Goal: Task Accomplishment & Management: Use online tool/utility

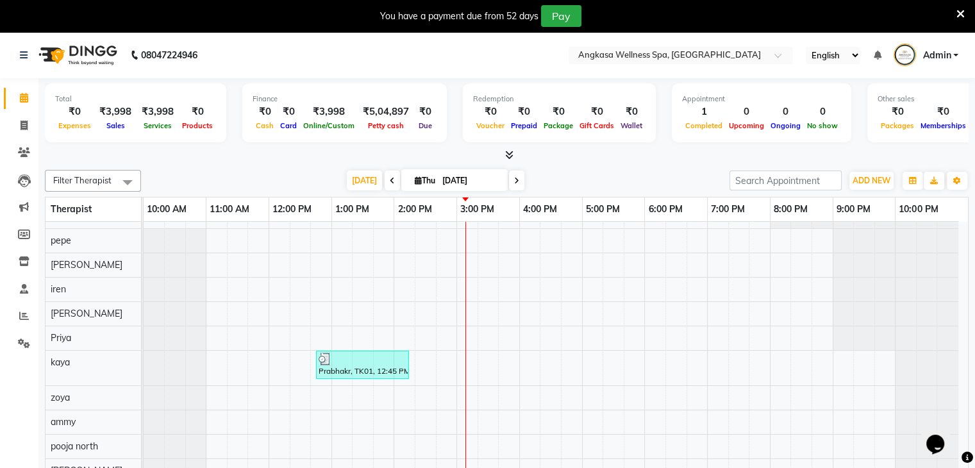
click at [961, 15] on icon at bounding box center [961, 14] width 8 height 12
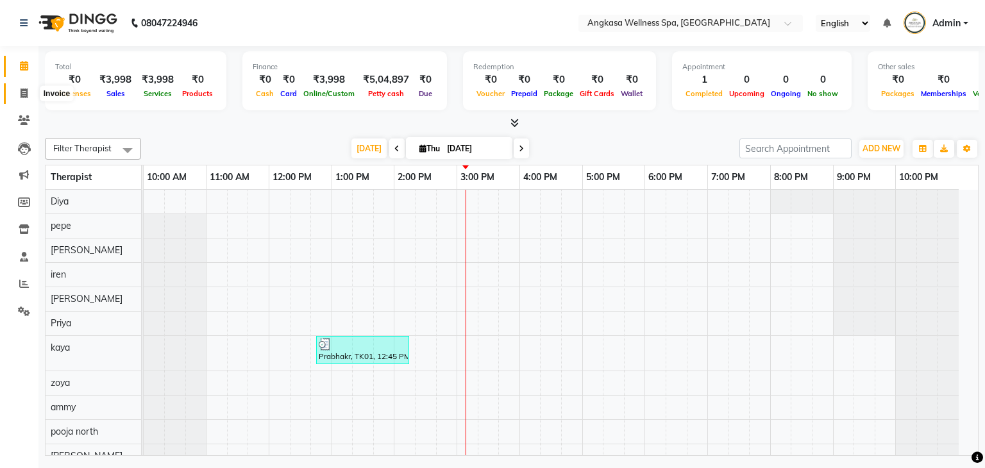
click at [17, 98] on span at bounding box center [24, 94] width 22 height 15
select select "service"
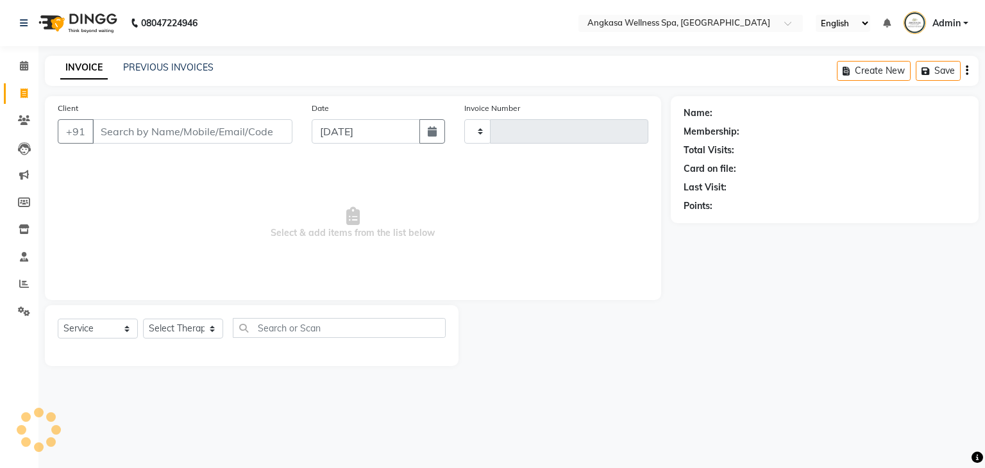
type input "0155"
select select "845"
click at [17, 74] on link "Calendar" at bounding box center [19, 66] width 31 height 21
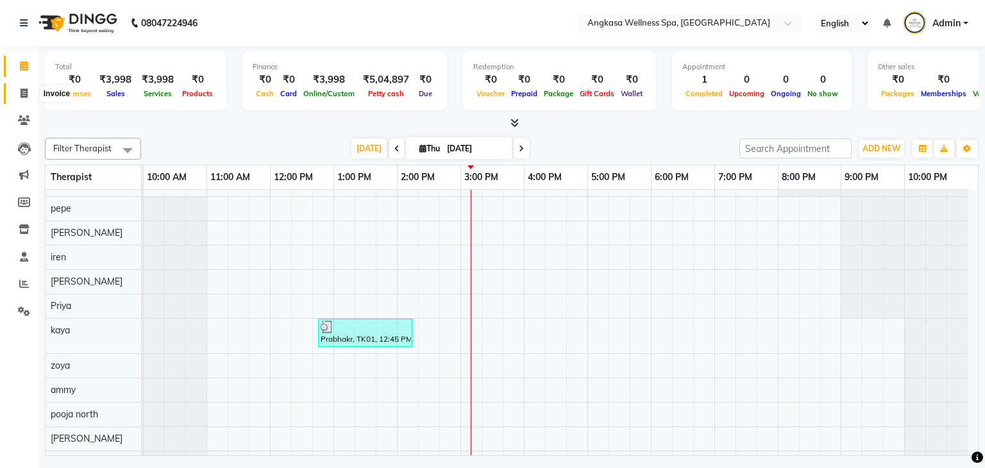
click at [23, 97] on icon at bounding box center [24, 93] width 7 height 10
select select "service"
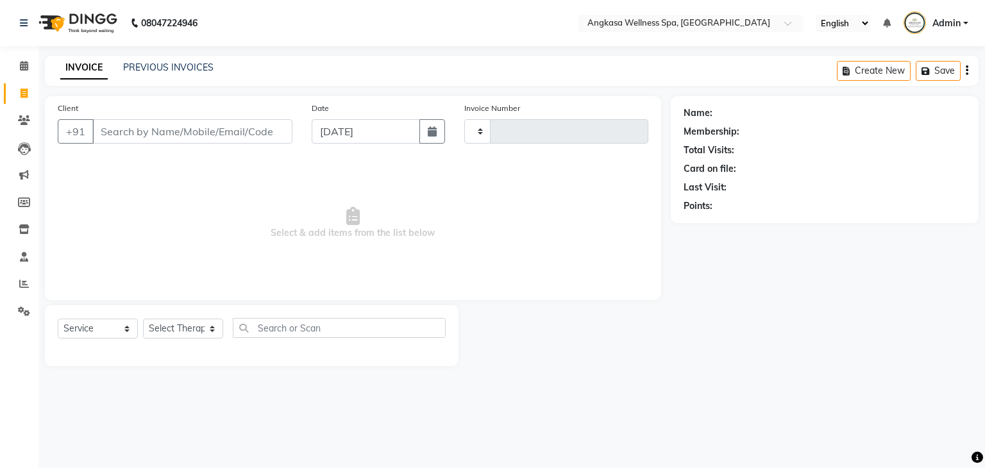
type input "0155"
select select "845"
click at [25, 117] on icon at bounding box center [24, 120] width 12 height 10
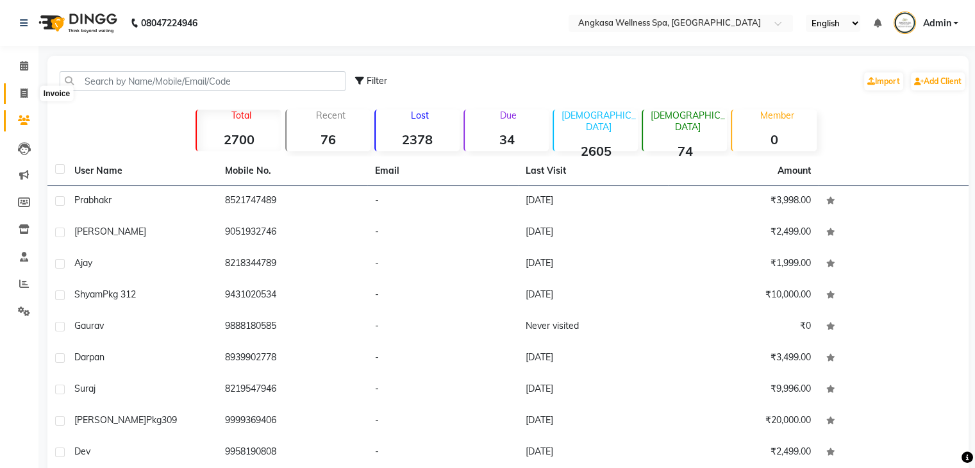
click at [21, 89] on icon at bounding box center [24, 93] width 7 height 10
select select "845"
select select "service"
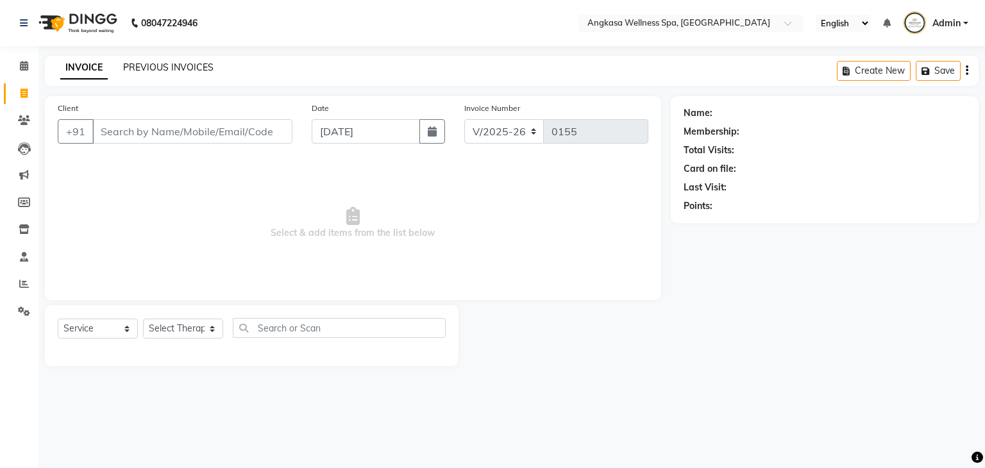
click at [198, 67] on link "PREVIOUS INVOICES" at bounding box center [168, 68] width 90 height 12
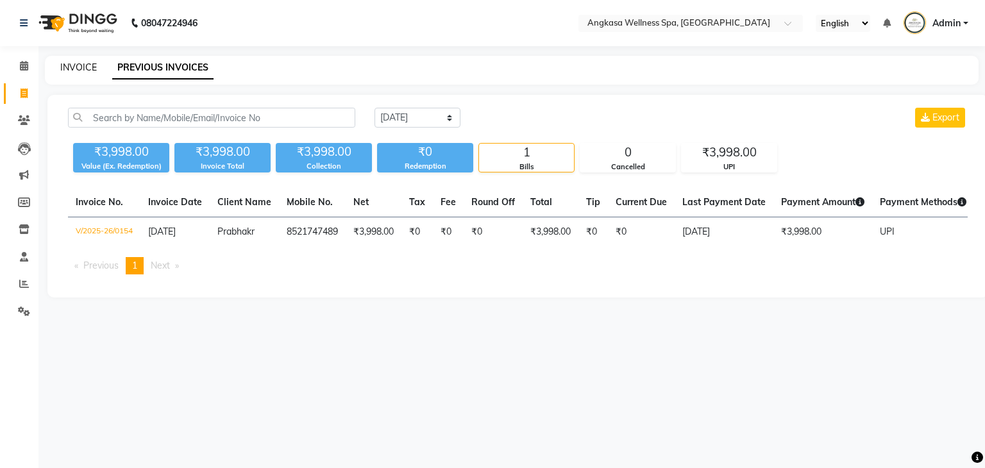
click at [83, 70] on link "INVOICE" at bounding box center [78, 68] width 37 height 12
select select "service"
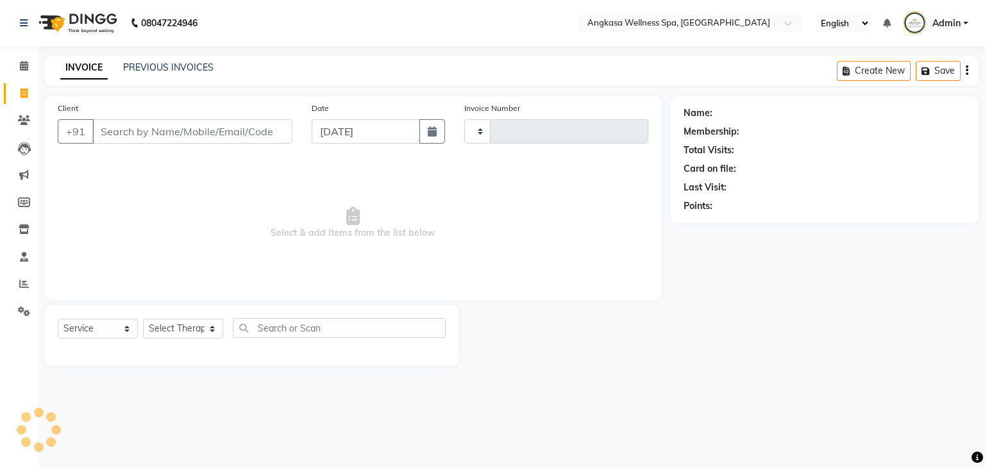
type input "0155"
select select "845"
click at [707, 110] on div "Name:" at bounding box center [698, 112] width 29 height 13
click at [970, 251] on div "Name: Membership: Total Visits: Card on file: Last Visit: Points:" at bounding box center [829, 231] width 317 height 270
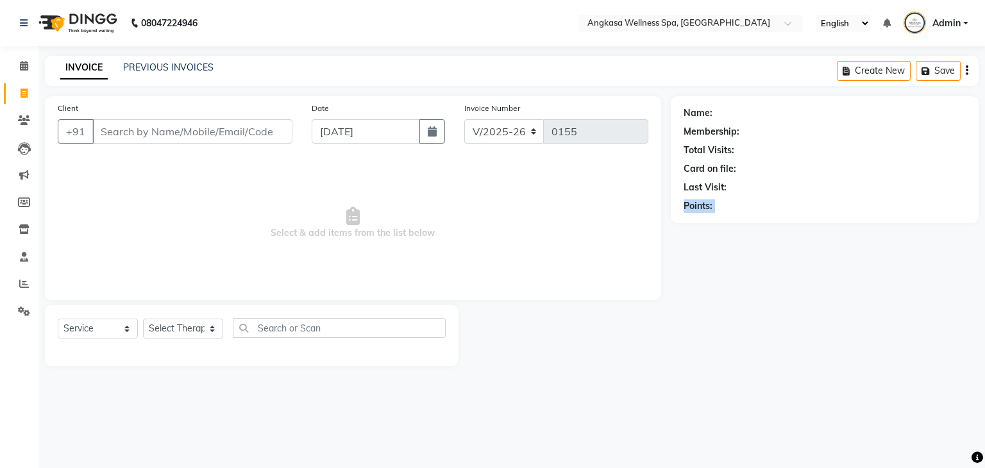
click at [970, 251] on div "Name: Membership: Total Visits: Card on file: Last Visit: Points:" at bounding box center [829, 231] width 317 height 270
click at [857, 285] on div "Name: Membership: Total Visits: Card on file: Last Visit: Points:" at bounding box center [829, 231] width 317 height 270
click at [967, 247] on div "Name: Membership: Total Visits: Card on file: Last Visit: Points:" at bounding box center [829, 231] width 317 height 270
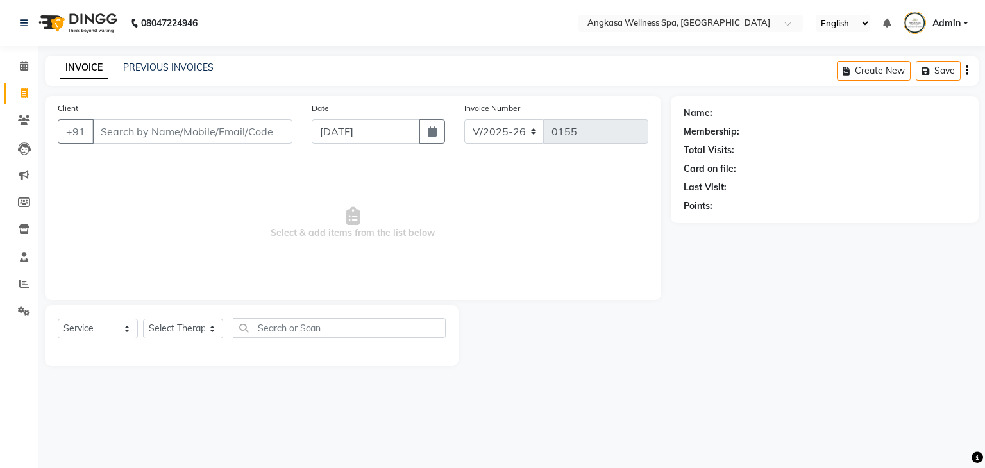
click at [967, 249] on div "Name: Membership: Total Visits: Card on file: Last Visit: Points:" at bounding box center [829, 231] width 317 height 270
click at [898, 258] on div "Name: Membership: Total Visits: Card on file: Last Visit: Points:" at bounding box center [829, 231] width 317 height 270
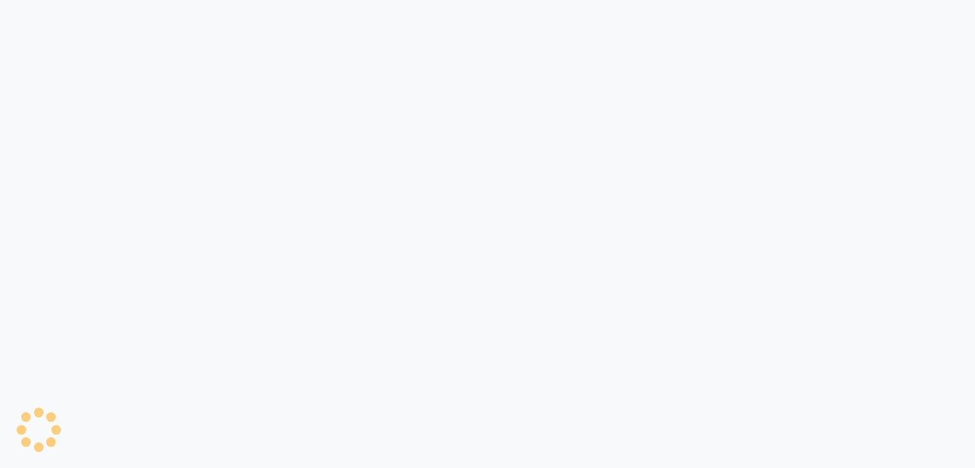
select select "845"
select select "service"
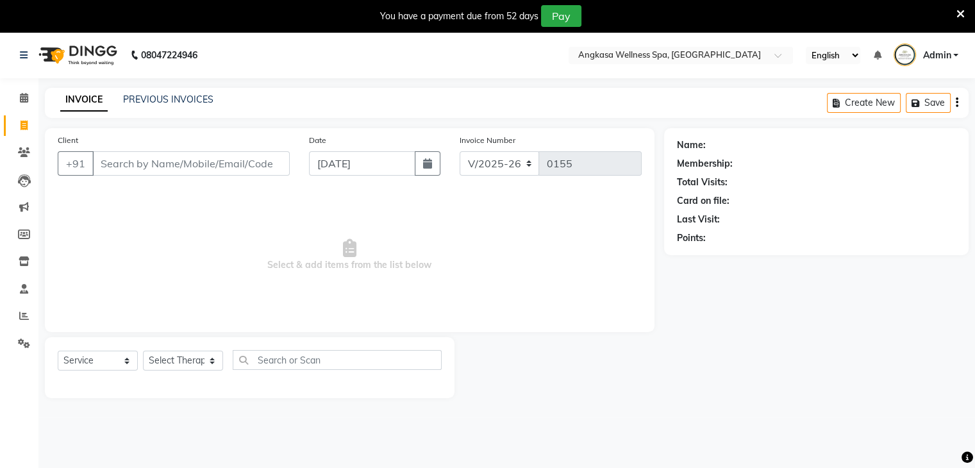
click at [963, 15] on icon at bounding box center [961, 14] width 8 height 12
